Goal: Task Accomplishment & Management: Complete application form

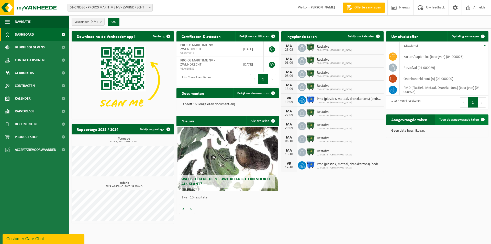
click at [481, 117] on span at bounding box center [483, 119] width 10 height 10
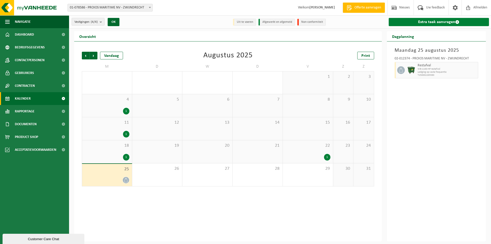
click at [441, 21] on link "Extra taak aanvragen" at bounding box center [439, 22] width 100 height 8
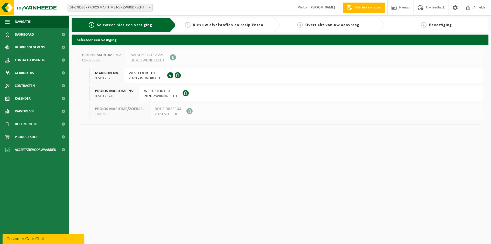
click at [144, 76] on span "2070 ZWIJNDRECHT" at bounding box center [145, 78] width 33 height 5
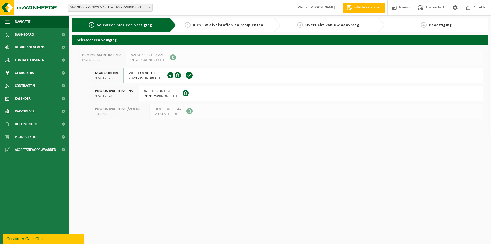
click at [156, 95] on span "2070 ZWIJNDRECHT" at bounding box center [160, 96] width 33 height 5
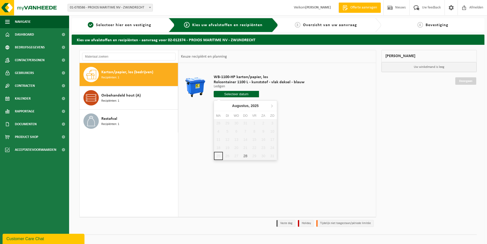
click at [249, 94] on input "text" at bounding box center [237, 94] width 46 height 6
click at [245, 155] on div "28" at bounding box center [245, 156] width 9 height 8
type input "Van 2025-08-28"
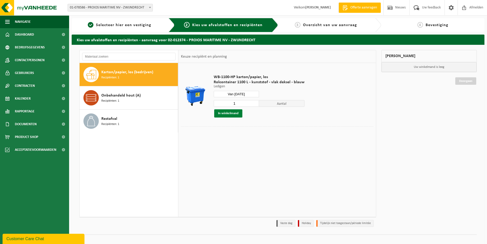
click at [229, 110] on button "In winkelmand" at bounding box center [228, 113] width 28 height 8
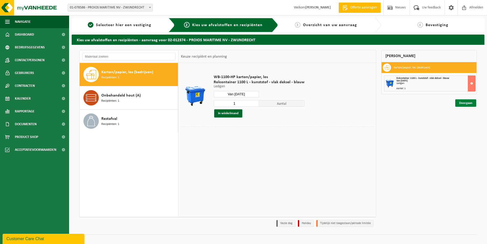
click at [467, 101] on link "Doorgaan" at bounding box center [465, 102] width 21 height 7
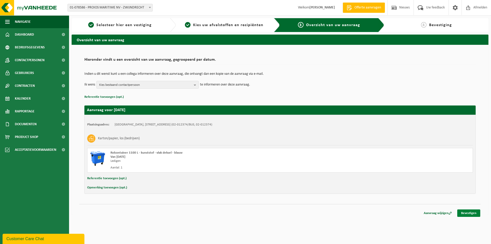
click at [472, 212] on link "Bevestigen" at bounding box center [468, 212] width 23 height 7
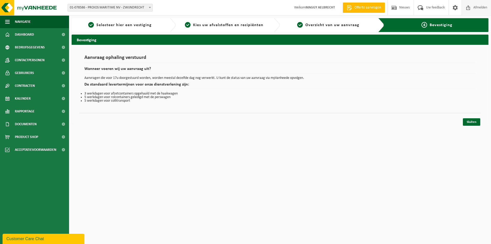
click at [477, 7] on span "Afmelden" at bounding box center [480, 7] width 16 height 15
